Goal: Task Accomplishment & Management: Complete application form

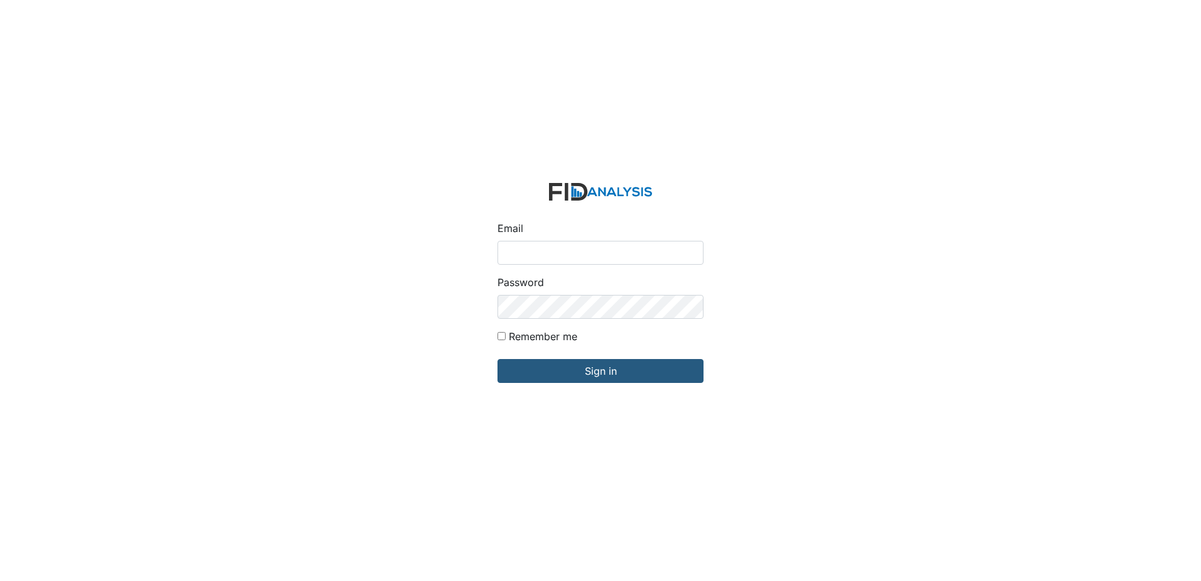
type input "[EMAIL_ADDRESS][DOMAIN_NAME]"
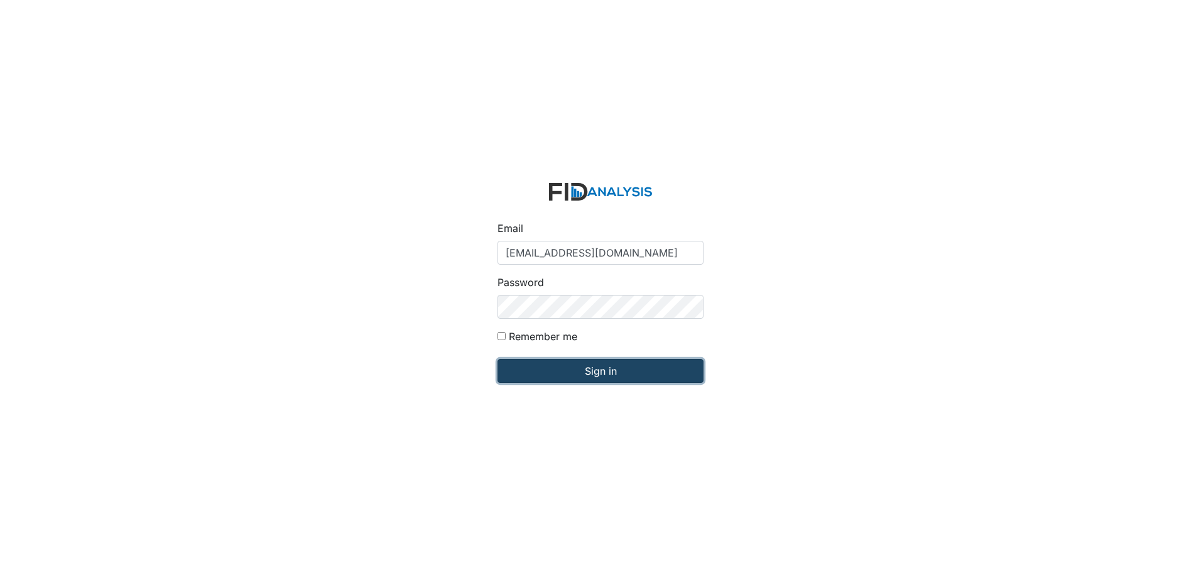
click at [593, 377] on input "Sign in" at bounding box center [601, 371] width 206 height 24
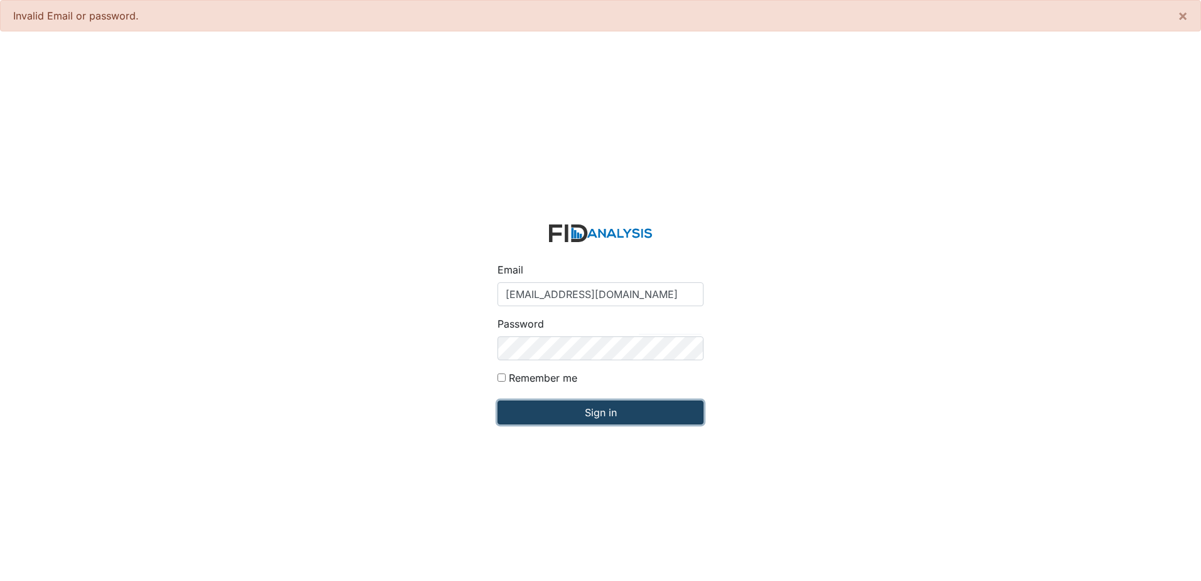
click at [640, 418] on input "Sign in" at bounding box center [601, 412] width 206 height 24
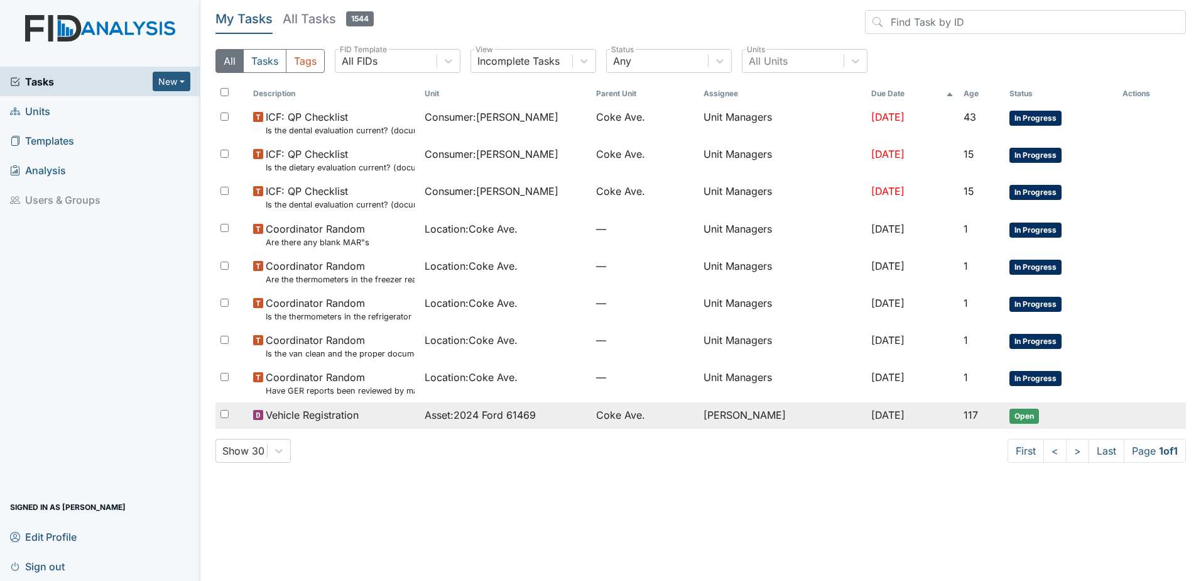
click at [875, 408] on span "[DATE]" at bounding box center [888, 414] width 33 height 13
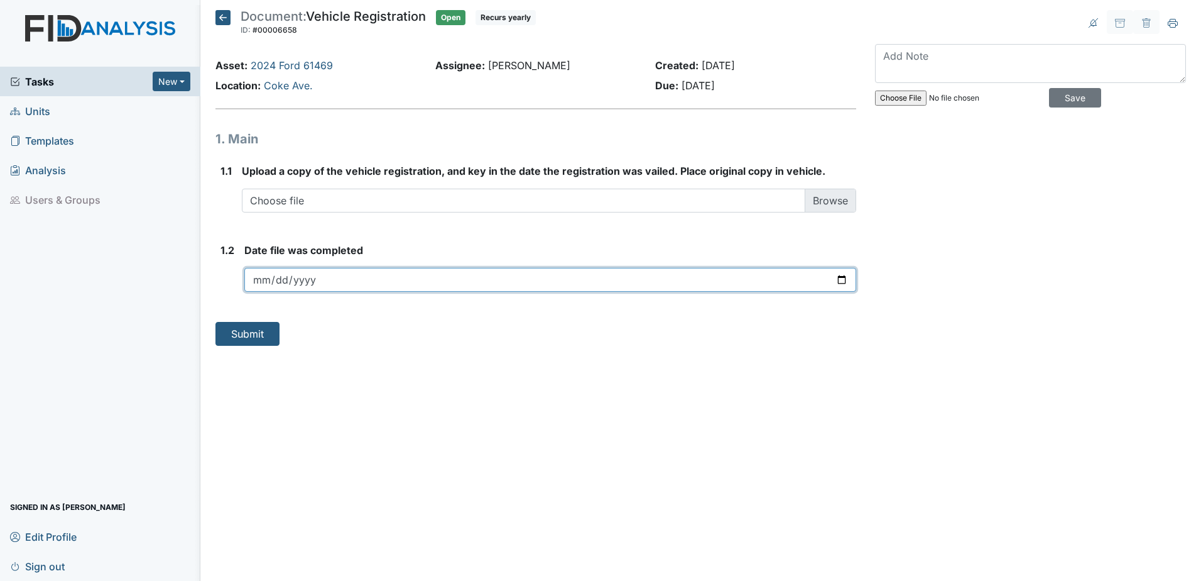
click at [841, 275] on input "date" at bounding box center [550, 280] width 612 height 24
type input "2025-09-03"
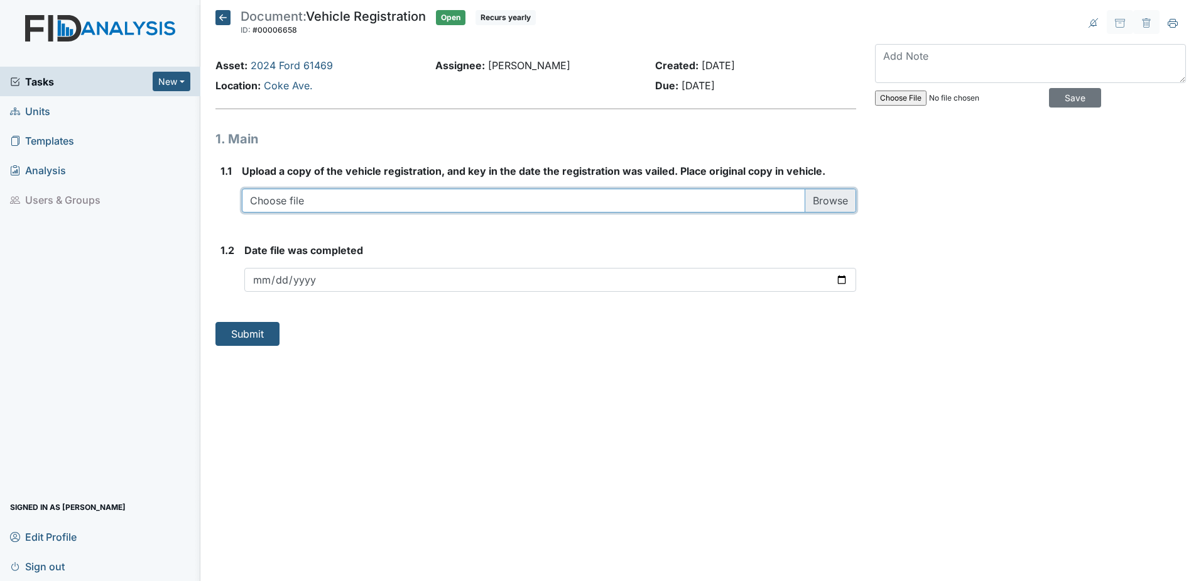
click at [819, 200] on input "file" at bounding box center [549, 201] width 615 height 24
type input "C:\fakepath\van 9-3-2025_0001.pdf"
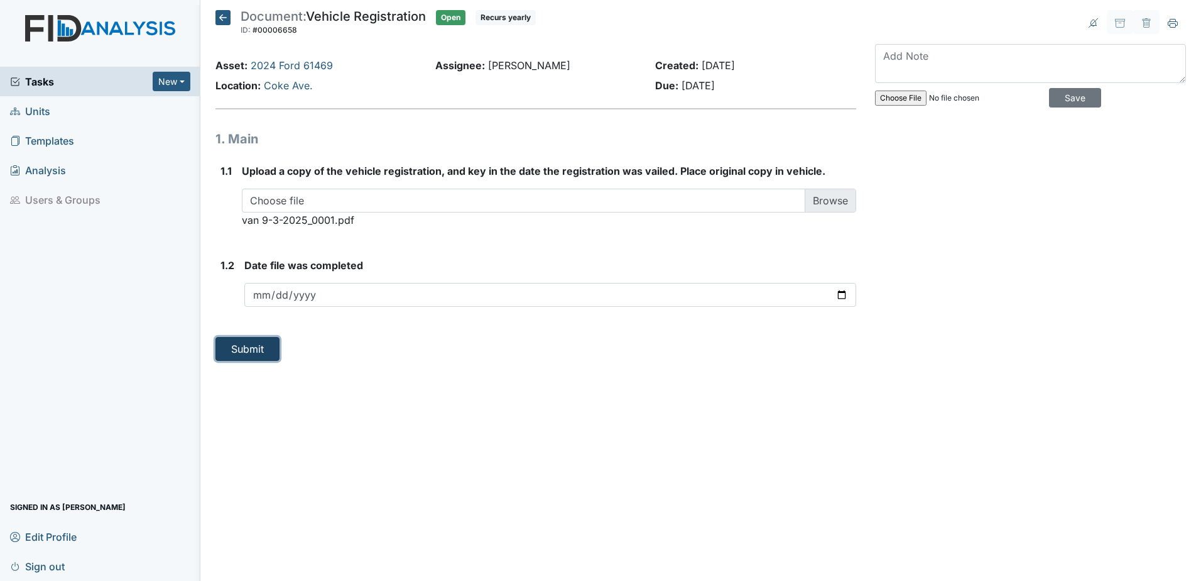
click at [249, 347] on button "Submit" at bounding box center [248, 349] width 64 height 24
